Goal: Use online tool/utility: Utilize a website feature to perform a specific function

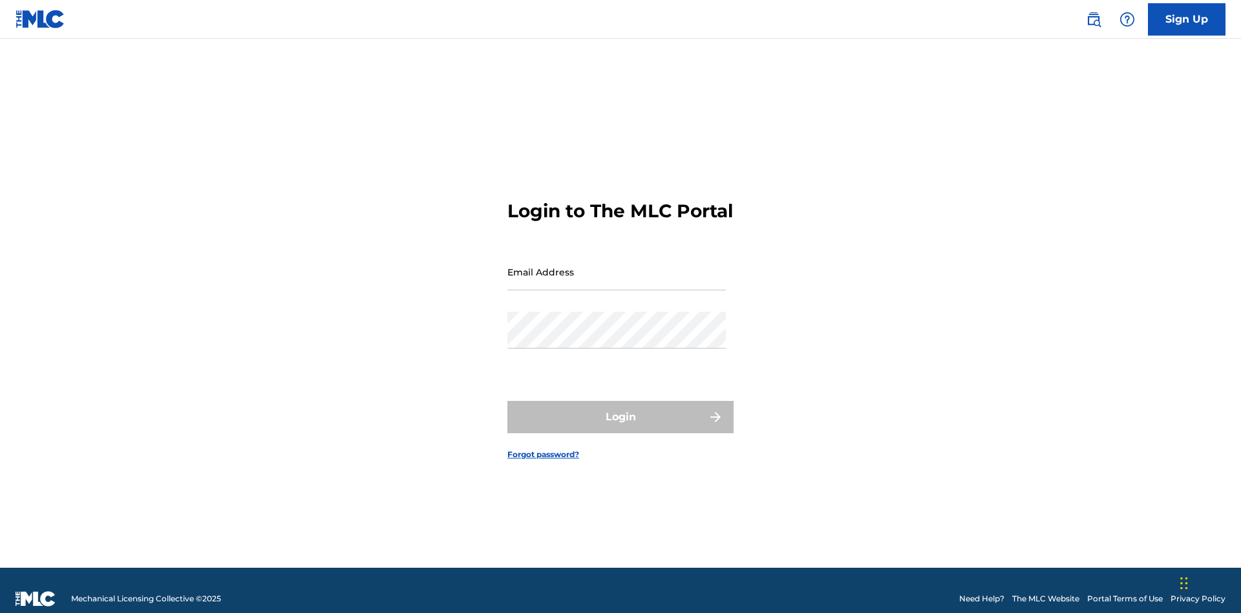
scroll to position [17, 0]
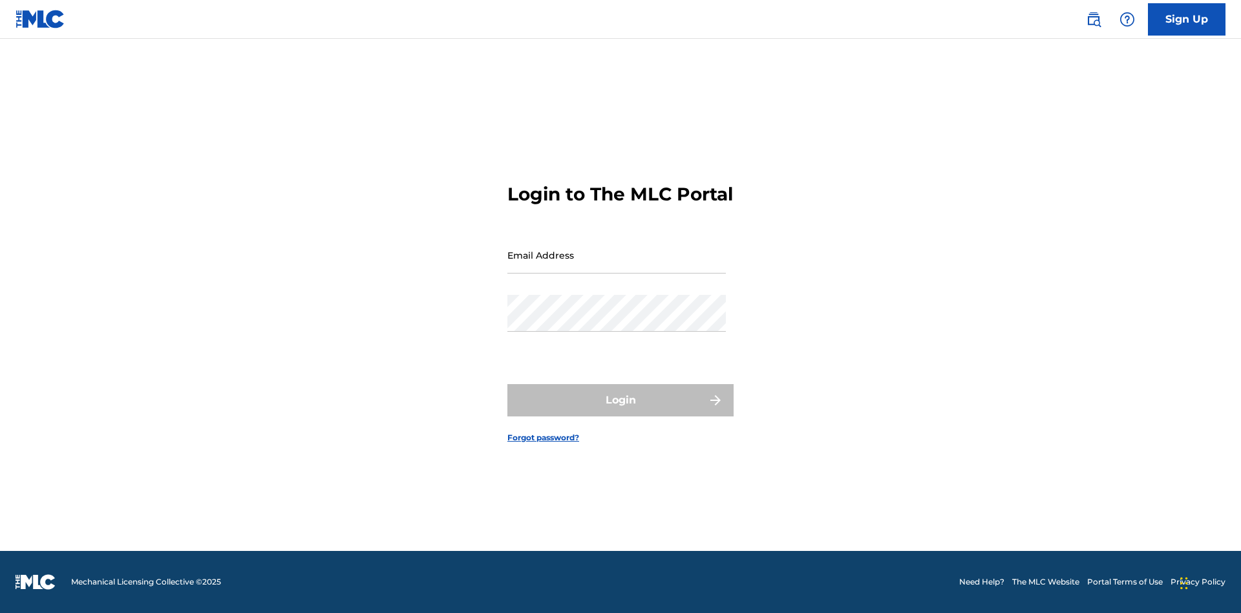
click at [617, 266] on input "Email Address" at bounding box center [616, 255] width 218 height 37
type input "Duke.McTesterson@gmail.com"
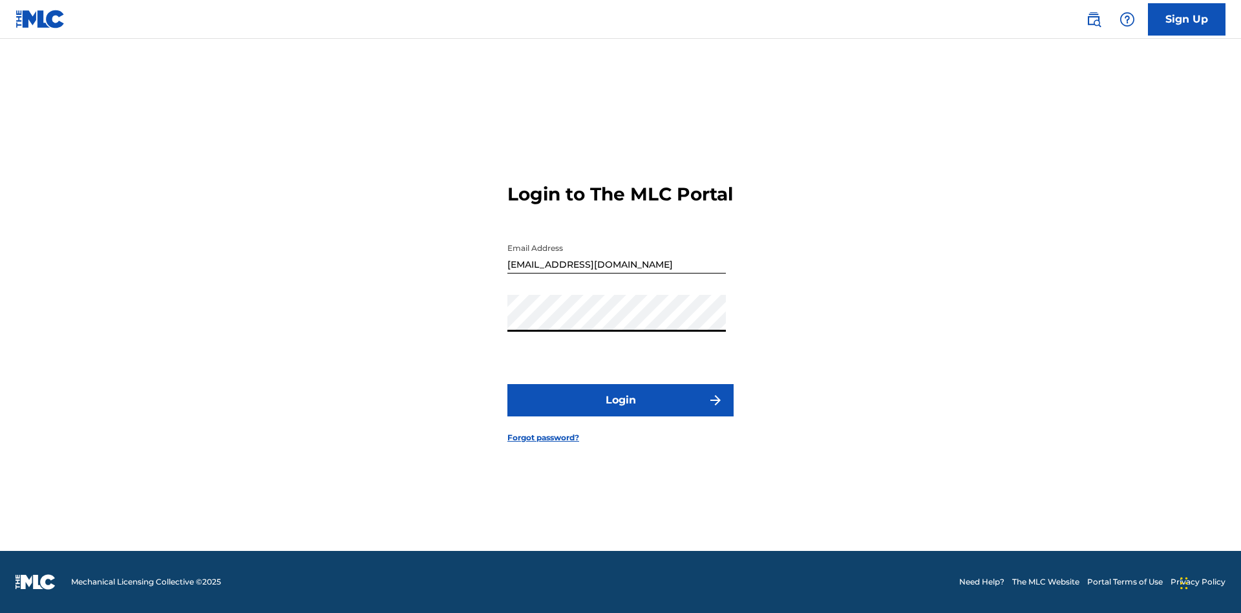
click at [620, 411] on button "Login" at bounding box center [620, 400] width 226 height 32
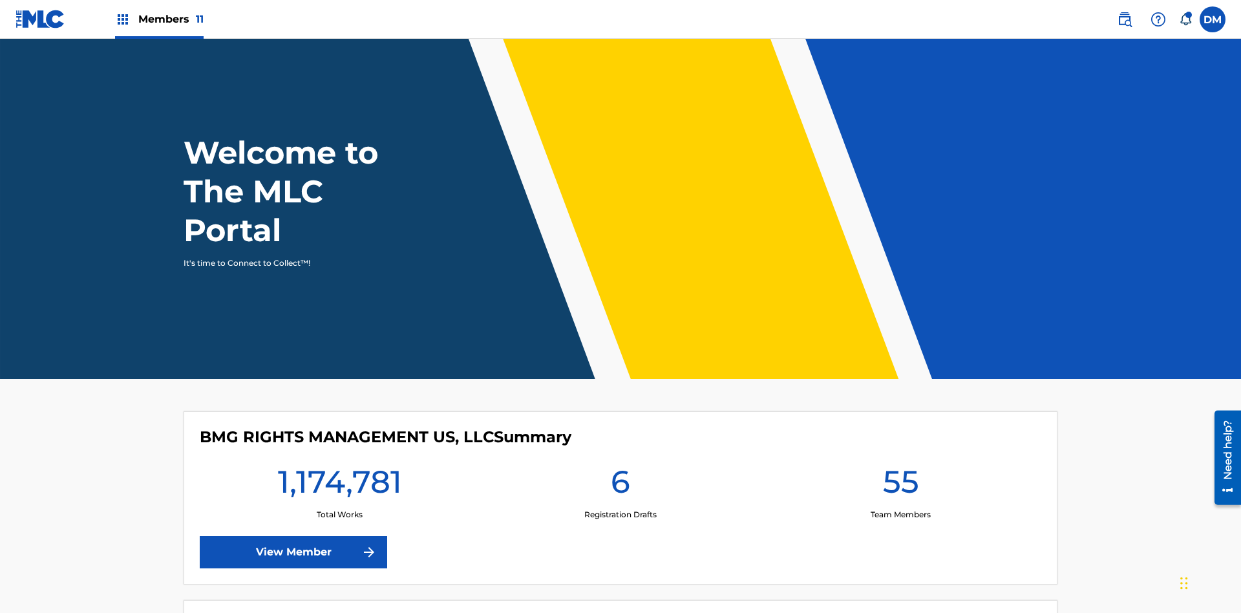
scroll to position [56, 0]
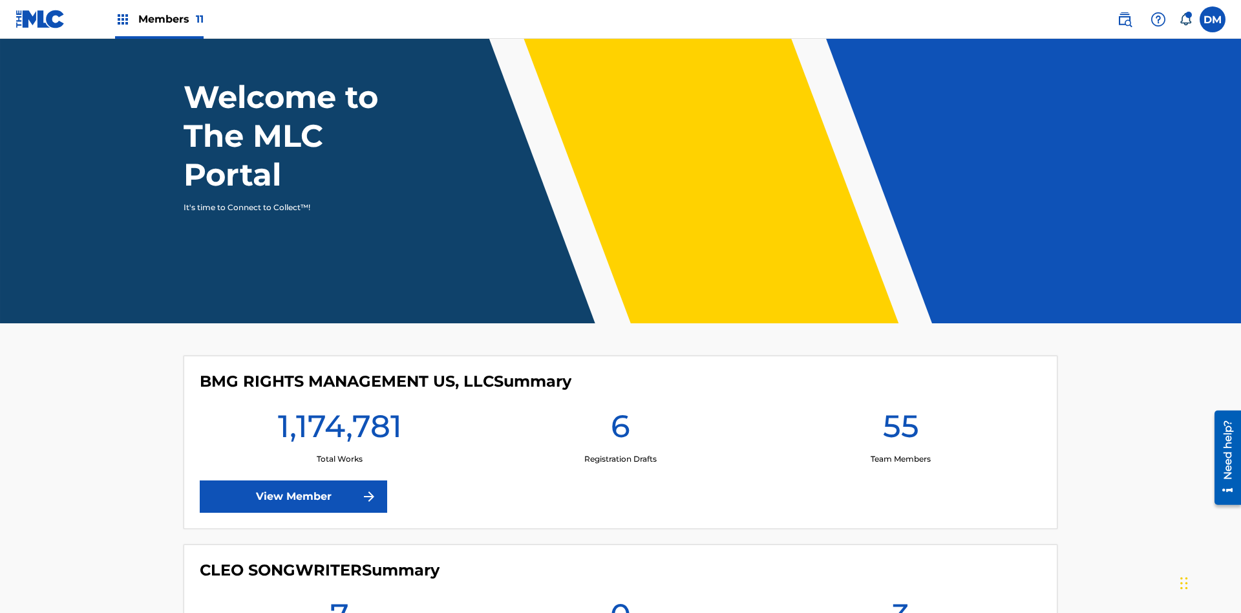
click at [159, 19] on span "Members 11" at bounding box center [170, 19] width 65 height 15
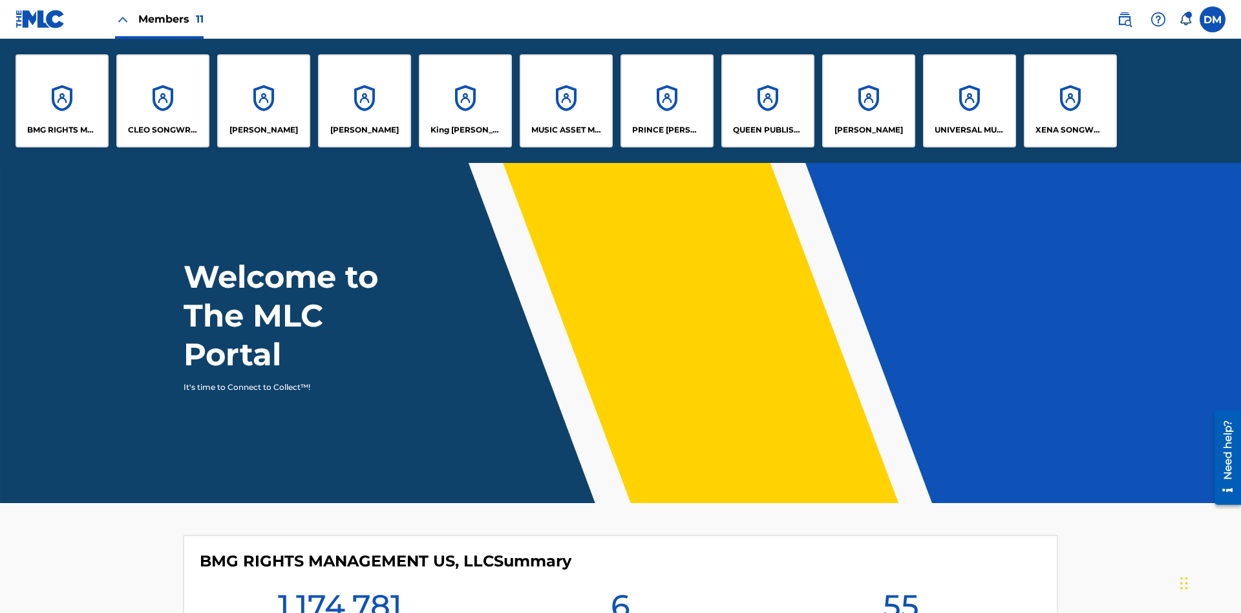
click at [969, 130] on p "UNIVERSAL MUSIC PUB GROUP" at bounding box center [970, 130] width 70 height 12
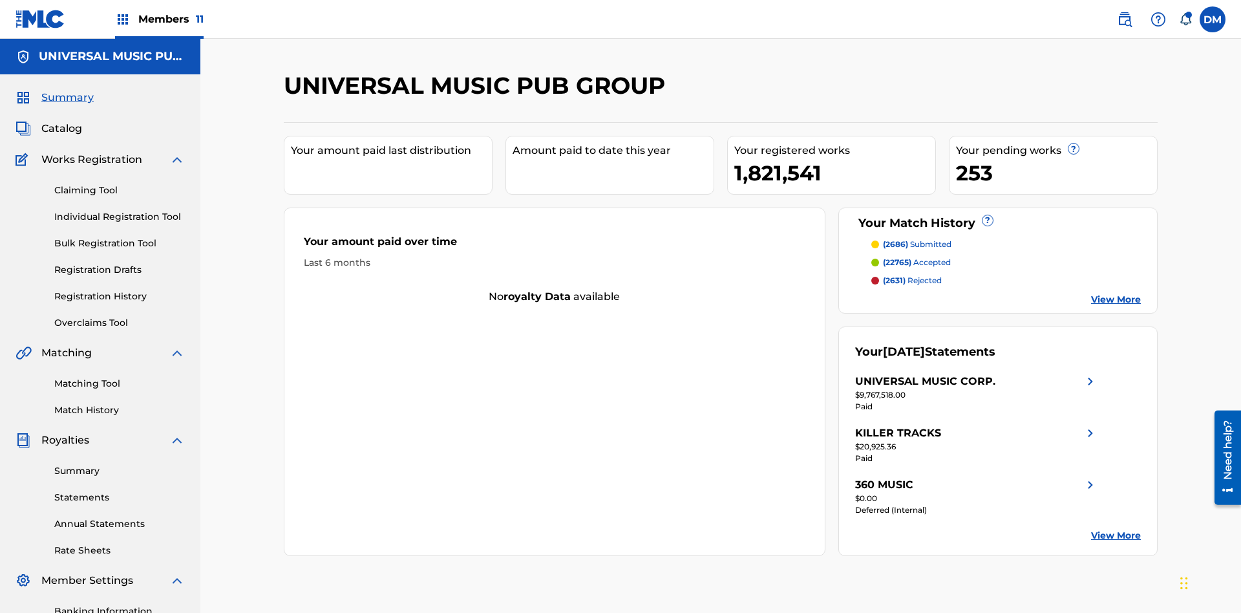
click at [120, 210] on link "Individual Registration Tool" at bounding box center [119, 217] width 131 height 14
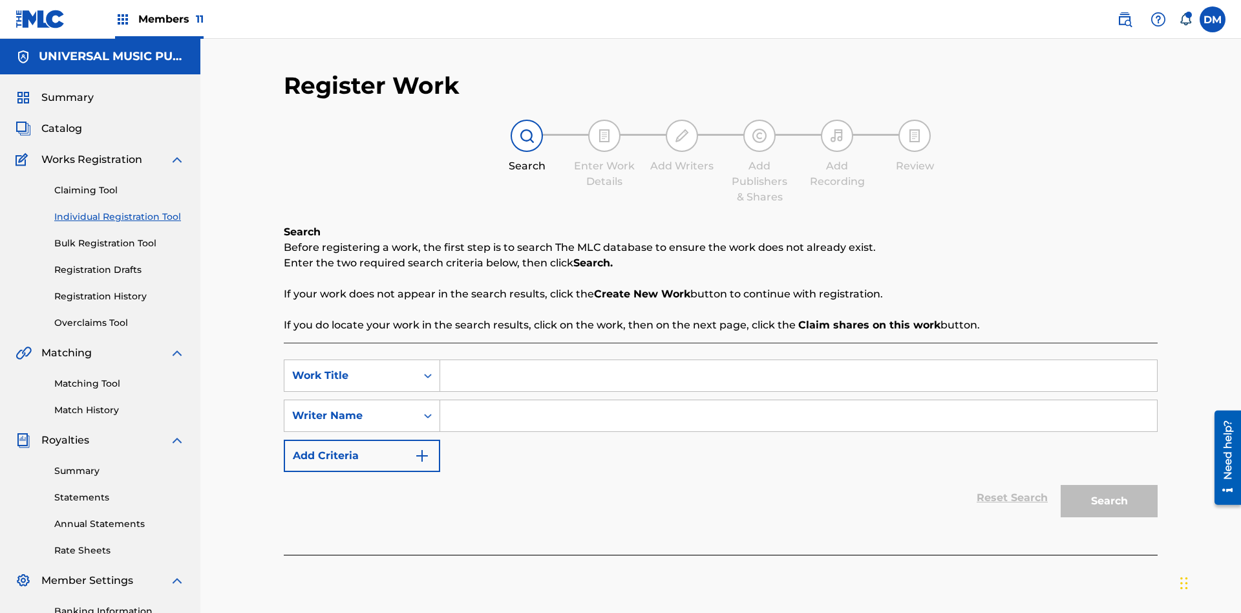
click at [798, 360] on input "Search Form" at bounding box center [798, 375] width 717 height 31
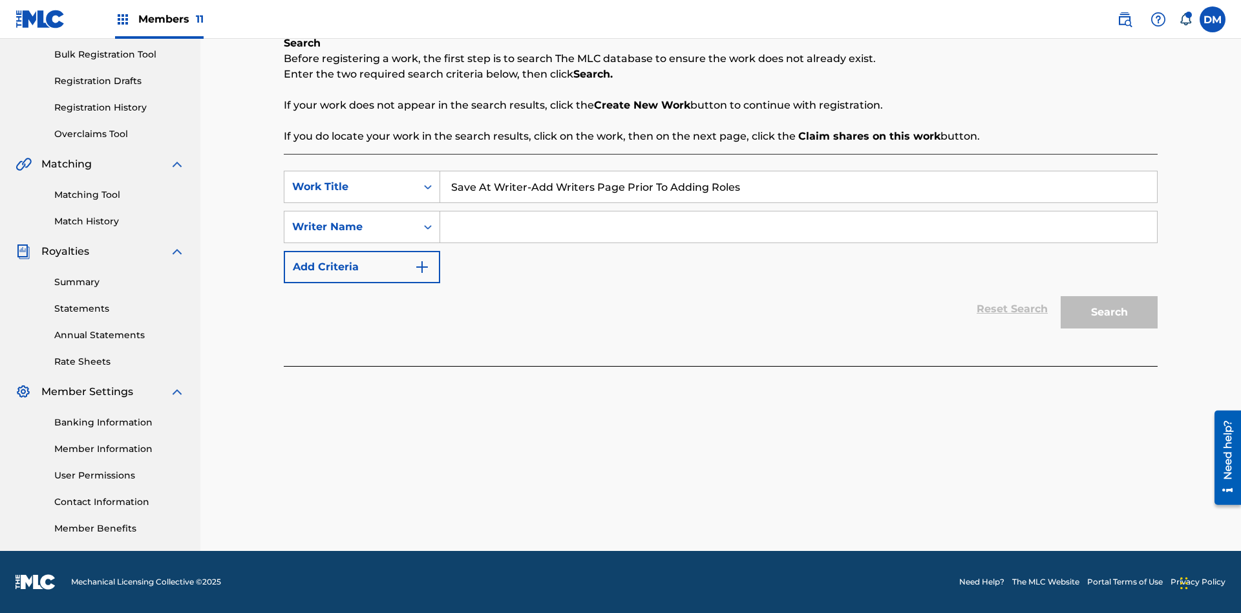
type input "Save At Writer-Add Writers Page Prior To Adding Roles"
click at [798, 227] on input "Search Form" at bounding box center [798, 226] width 717 height 31
type input "QWERTYUIOP"
click at [1109, 312] on button "Search" at bounding box center [1109, 312] width 97 height 32
